Goal: Task Accomplishment & Management: Use online tool/utility

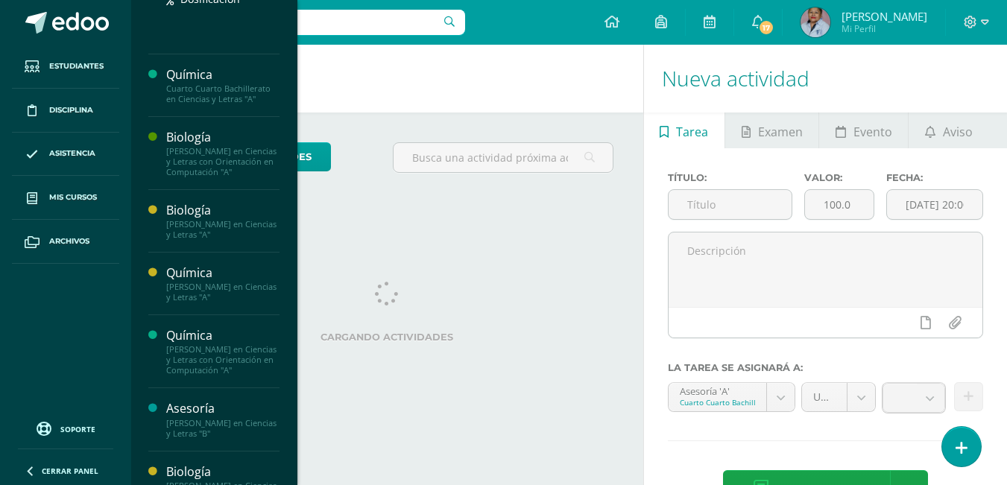
scroll to position [373, 0]
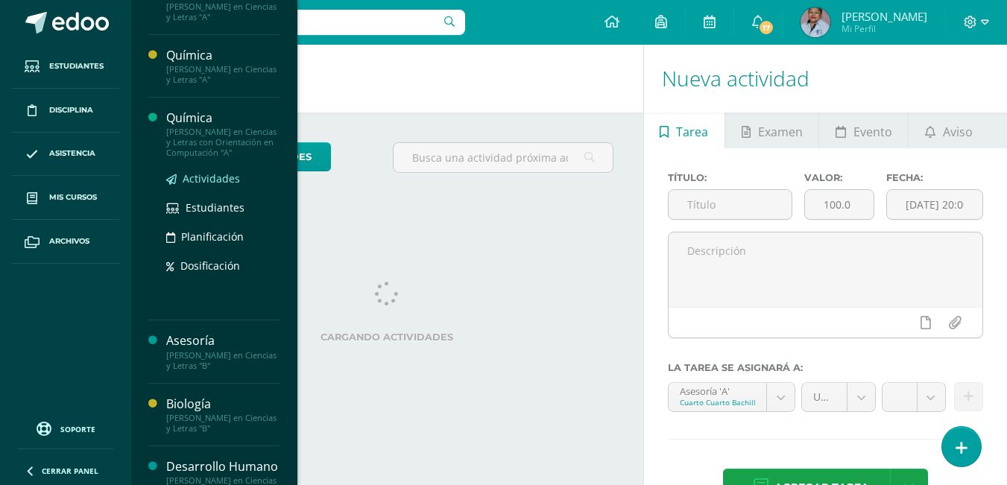
click at [200, 186] on span "Actividades" at bounding box center [211, 178] width 57 height 14
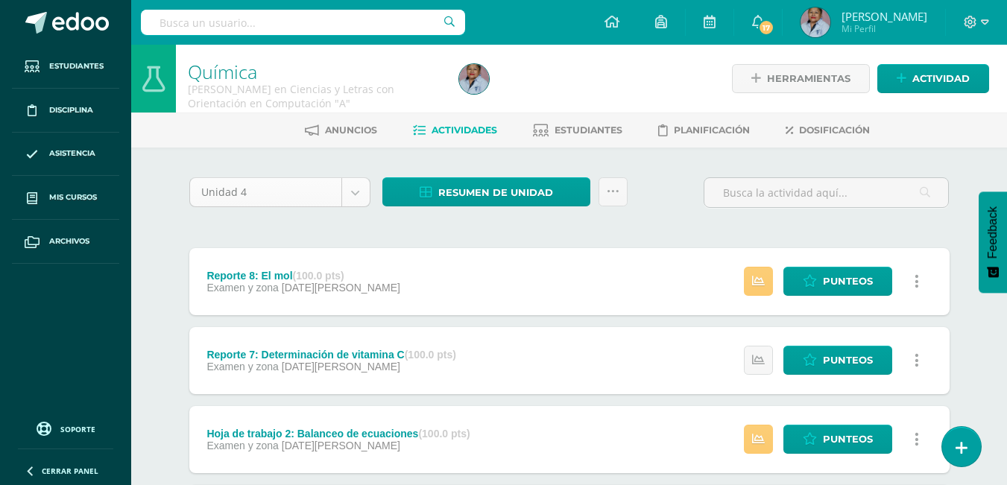
click at [352, 190] on body "Estudiantes Disciplina Asistencia Mis cursos Archivos Soporte Ayuda Reportar un…" at bounding box center [503, 444] width 1007 height 888
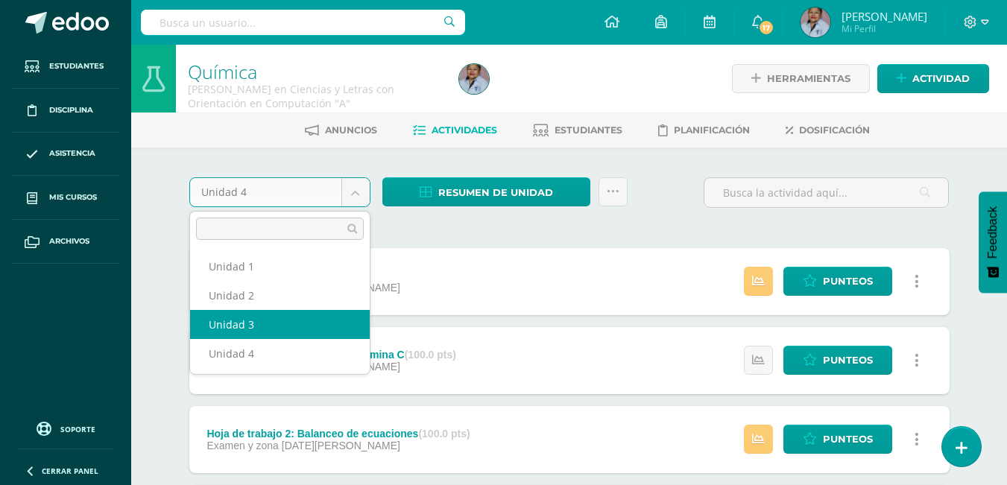
select select "Unidad 3"
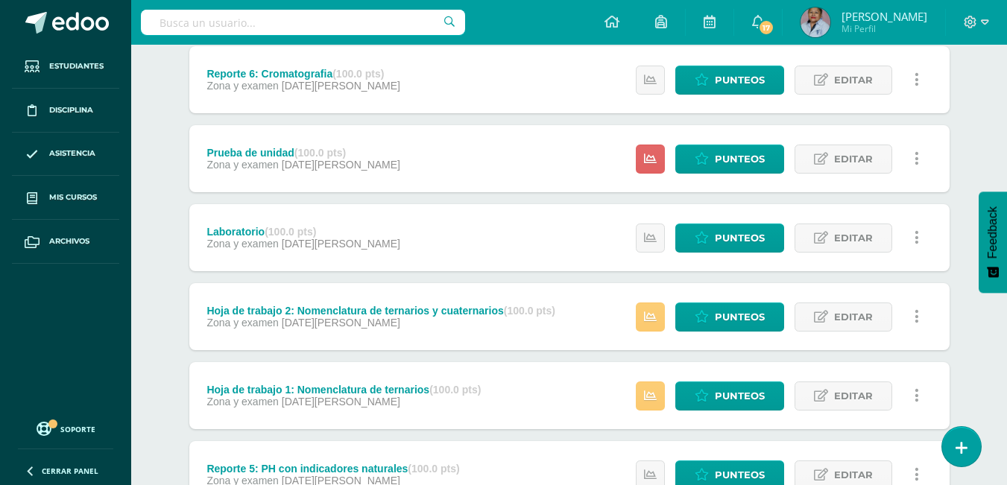
scroll to position [373, 0]
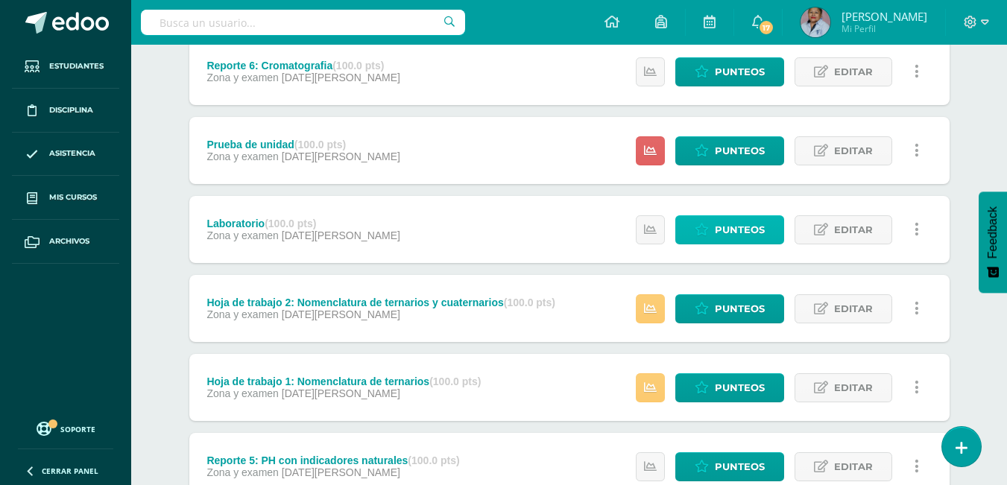
click at [720, 234] on span "Punteos" at bounding box center [740, 230] width 50 height 28
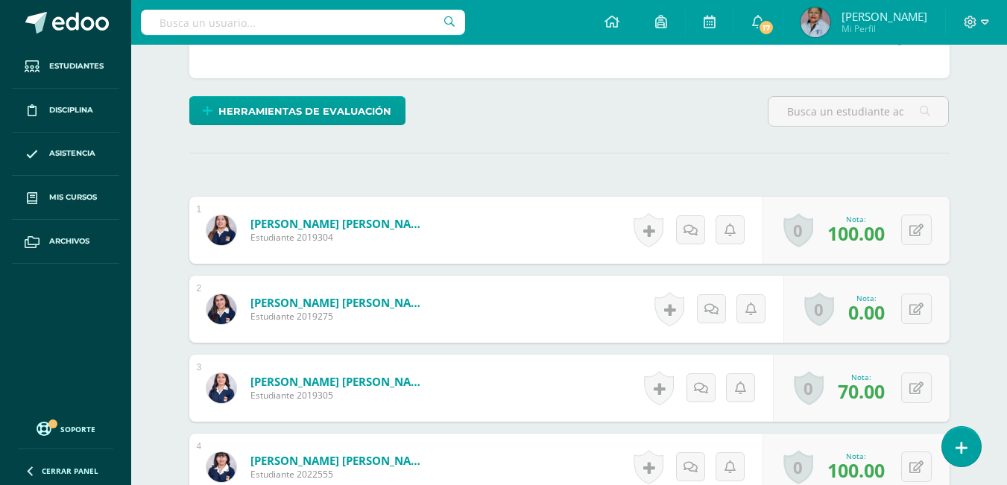
scroll to position [361, 0]
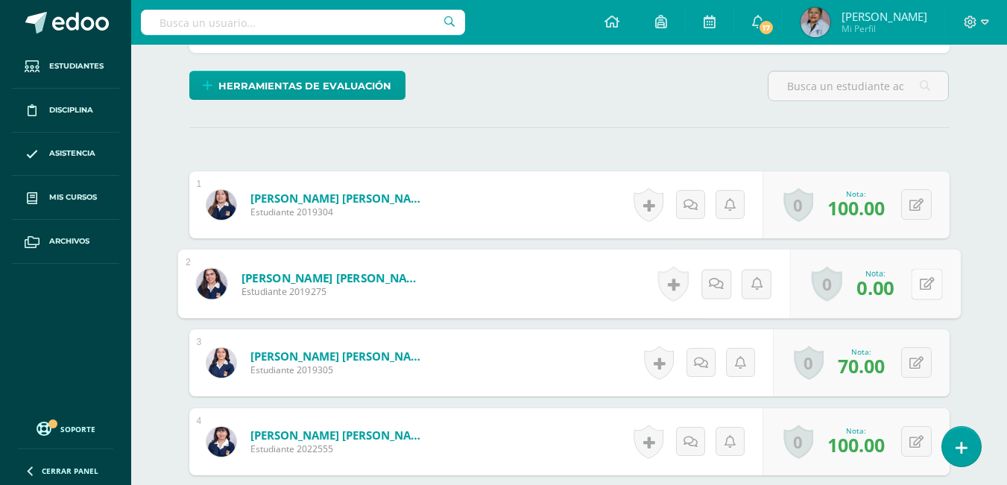
click at [920, 279] on icon at bounding box center [926, 283] width 15 height 13
type input "100"
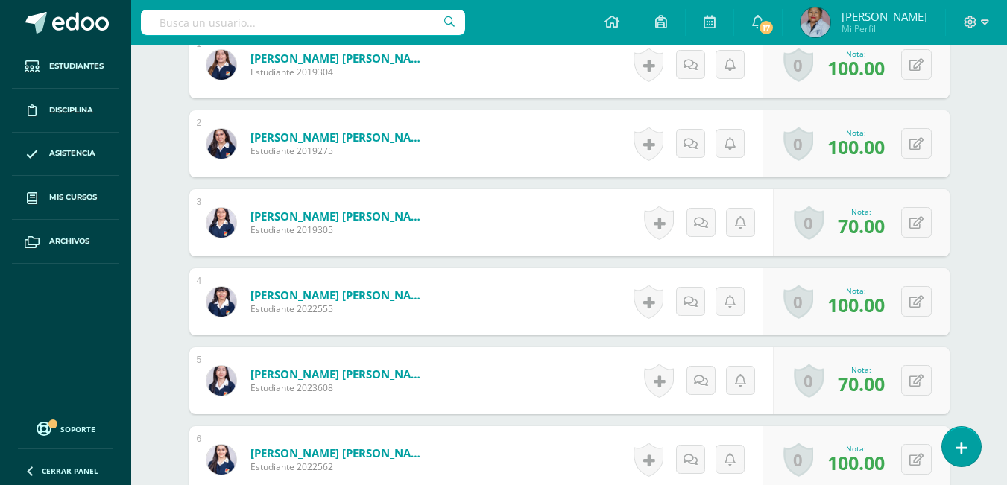
scroll to position [362, 0]
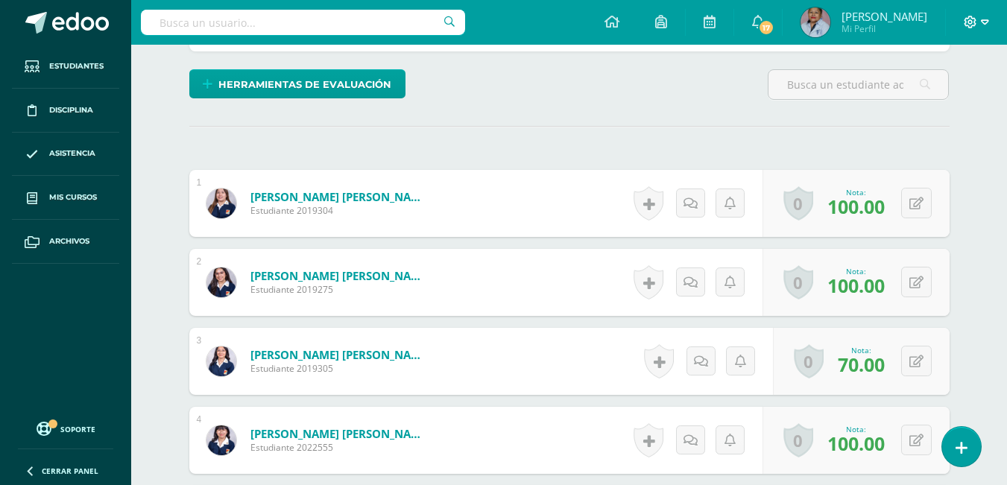
click at [971, 19] on icon at bounding box center [970, 22] width 13 height 13
click at [924, 103] on span "Cerrar sesión" at bounding box center [938, 102] width 67 height 14
